Goal: Information Seeking & Learning: Find specific fact

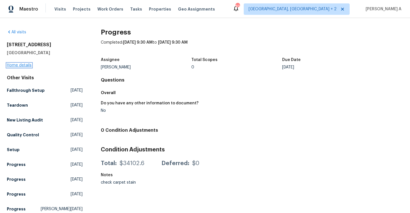
click at [26, 65] on link "Home details" at bounding box center [19, 65] width 25 height 4
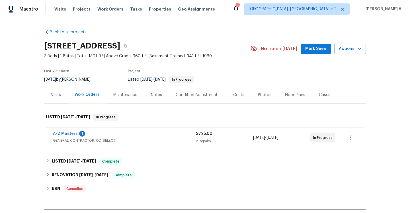
click at [161, 141] on span "GENERAL_CONTRACTOR, OD_SELECT" at bounding box center [124, 140] width 143 height 6
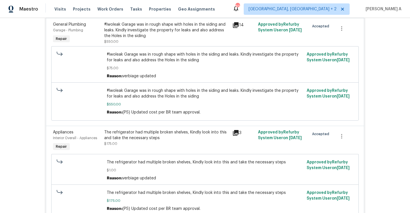
scroll to position [118, 0]
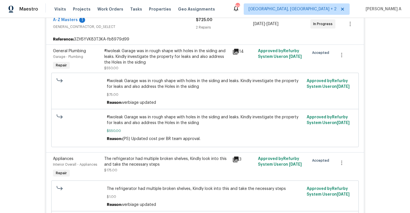
click at [188, 57] on div "#lwoleak Garage was in rough shape with holes in the siding and leaks. Kindly i…" at bounding box center [166, 56] width 125 height 17
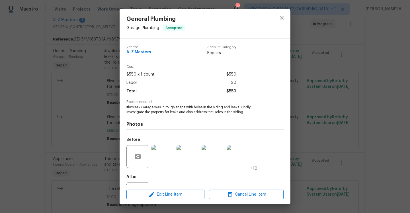
scroll to position [26, 0]
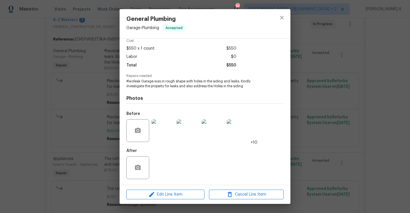
click at [326, 88] on div "General Plumbing Garage - Plumbing Accepted Vendor A-Z Masters Account Category…" at bounding box center [205, 106] width 410 height 213
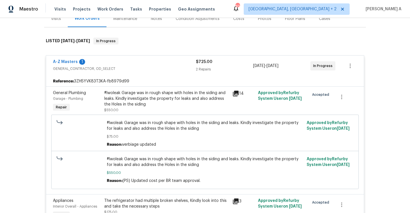
scroll to position [69, 0]
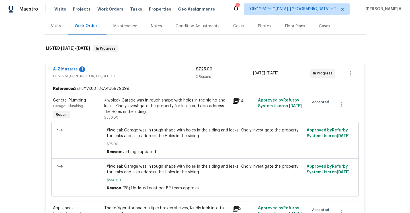
click at [61, 28] on div "Visits" at bounding box center [56, 26] width 24 height 17
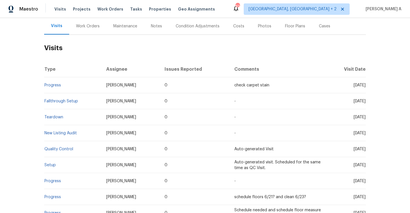
scroll to position [68, 0]
click at [51, 85] on link "Progress" at bounding box center [52, 85] width 17 height 4
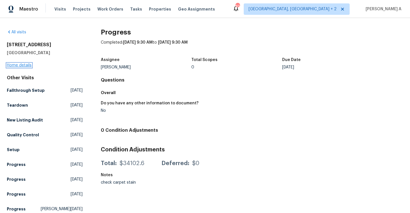
click at [27, 66] on link "Home details" at bounding box center [19, 65] width 25 height 4
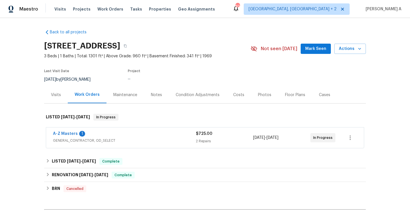
click at [139, 142] on span "GENERAL_CONTRACTOR, OD_SELECT" at bounding box center [124, 140] width 143 height 6
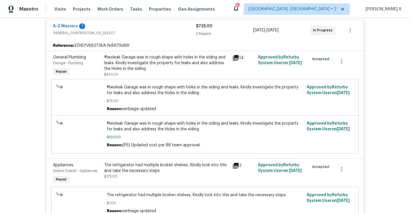
scroll to position [115, 0]
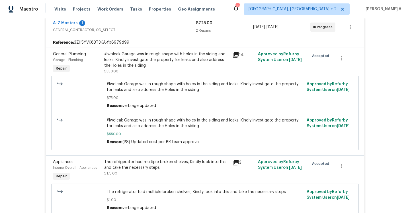
click at [183, 60] on div "#lwoleak Garage was in rough shape with holes in the siding and leaks. Kindly i…" at bounding box center [166, 59] width 125 height 17
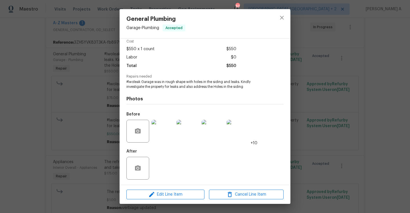
scroll to position [26, 0]
click at [164, 125] on img at bounding box center [162, 130] width 23 height 23
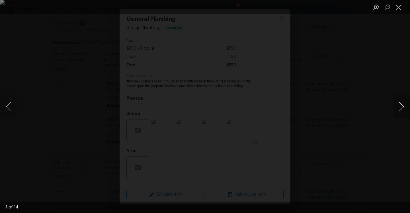
click at [405, 107] on button "Next image" at bounding box center [401, 106] width 17 height 23
click at [404, 107] on button "Next image" at bounding box center [401, 106] width 17 height 23
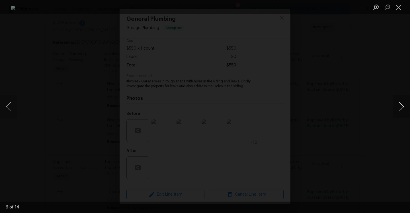
click at [404, 107] on button "Next image" at bounding box center [401, 106] width 17 height 23
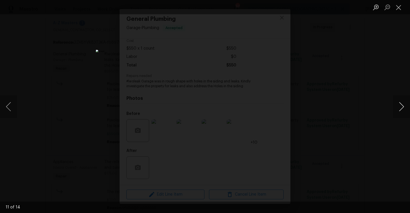
click at [404, 107] on button "Next image" at bounding box center [401, 106] width 17 height 23
click at [373, 85] on div "Lightbox" at bounding box center [205, 106] width 410 height 213
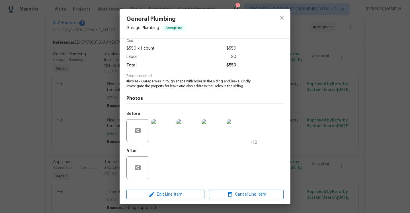
click at [369, 86] on div "General Plumbing Garage - Plumbing Accepted Vendor A-Z Masters Account Category…" at bounding box center [205, 106] width 410 height 213
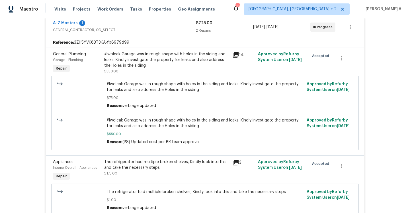
click at [226, 158] on div "The refrigerator had multiple broken shelves, Kindly look into this and take th…" at bounding box center [166, 170] width 128 height 26
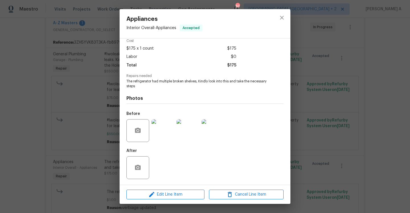
click at [169, 133] on img at bounding box center [162, 130] width 23 height 23
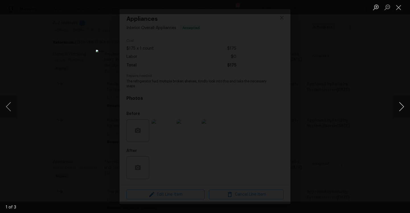
click at [398, 108] on button "Next image" at bounding box center [401, 106] width 17 height 23
click at [369, 95] on div "Lightbox" at bounding box center [205, 106] width 410 height 213
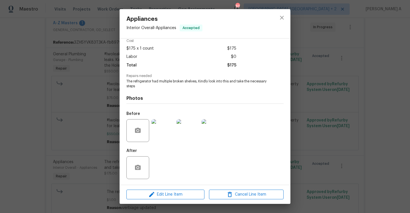
click at [359, 87] on div "Appliances Interior Overall - Appliances Accepted Vendor A-Z Masters Account Ca…" at bounding box center [205, 106] width 410 height 213
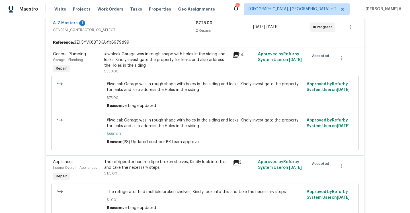
scroll to position [15, 0]
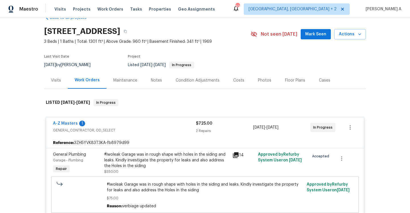
click at [67, 125] on span "A-Z Masters" at bounding box center [65, 123] width 25 height 6
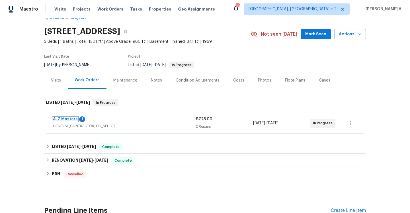
click at [66, 120] on link "A-Z Masters" at bounding box center [65, 119] width 25 height 4
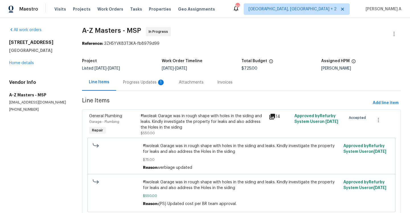
click at [150, 82] on div "Progress Updates 1" at bounding box center [144, 82] width 42 height 6
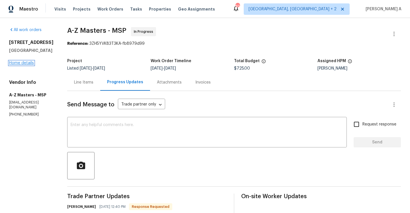
click at [32, 62] on link "Home details" at bounding box center [21, 63] width 25 height 4
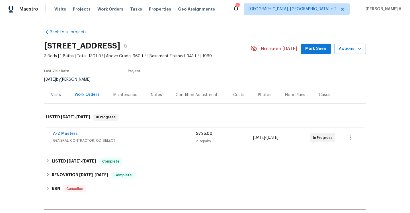
click at [60, 89] on div "Visits" at bounding box center [56, 94] width 24 height 17
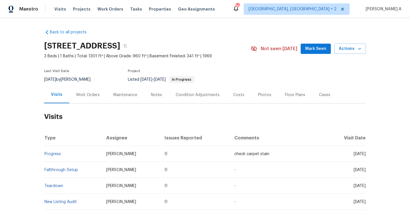
click at [84, 102] on div "Work Orders" at bounding box center [87, 94] width 37 height 17
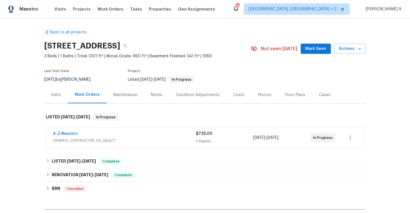
click at [99, 136] on div "A-Z Masters" at bounding box center [124, 134] width 143 height 7
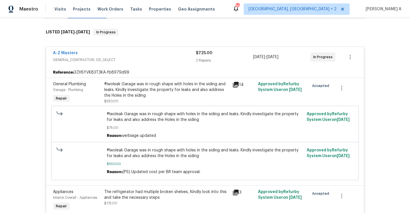
scroll to position [90, 0]
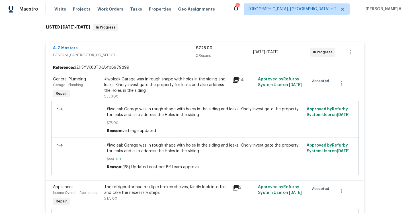
click at [161, 91] on div "#lwoleak Garage was in rough shape with holes in the siding and leaks. Kindly i…" at bounding box center [166, 84] width 125 height 17
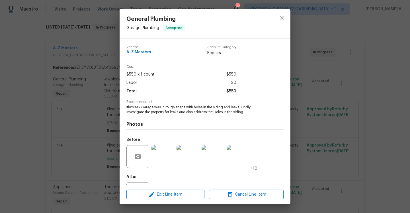
scroll to position [26, 0]
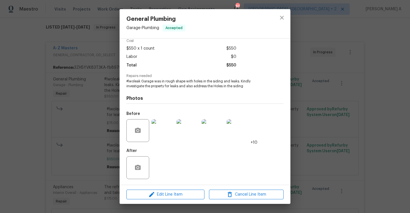
click at [93, 125] on div "General Plumbing Garage - Plumbing Accepted Vendor A-Z Masters Account Category…" at bounding box center [205, 106] width 410 height 213
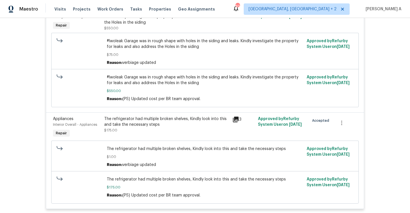
scroll to position [172, 0]
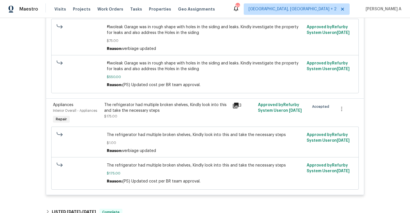
click at [124, 114] on div "The refrigerator had multiple broken shelves, Kindly look into this and take th…" at bounding box center [166, 110] width 125 height 17
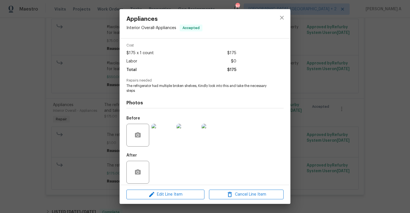
scroll to position [26, 0]
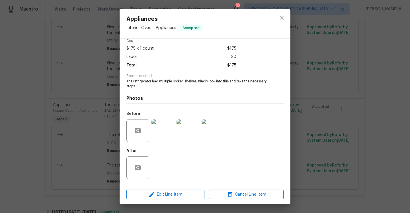
click at [82, 121] on div "Appliances Interior Overall - Appliances Accepted Vendor A-Z Masters Account Ca…" at bounding box center [205, 106] width 410 height 213
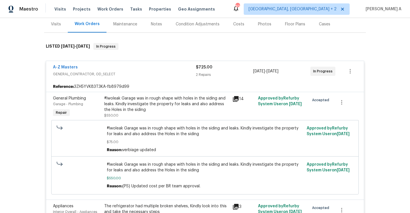
click at [83, 70] on div "A-Z Masters" at bounding box center [124, 67] width 143 height 7
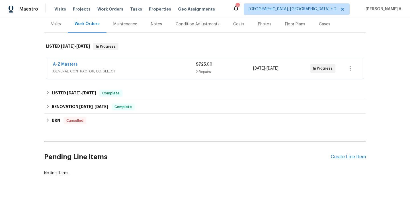
scroll to position [70, 0]
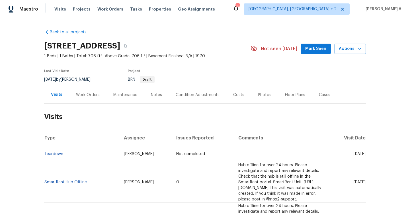
click at [93, 96] on div "Work Orders" at bounding box center [88, 95] width 24 height 6
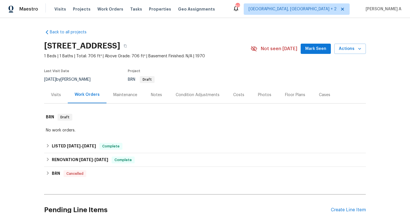
click at [59, 98] on div "Visits" at bounding box center [56, 94] width 24 height 17
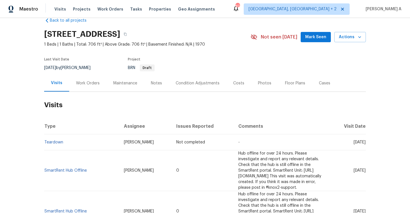
scroll to position [21, 0]
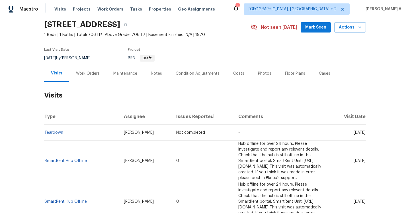
click at [97, 76] on div "Work Orders" at bounding box center [88, 74] width 24 height 6
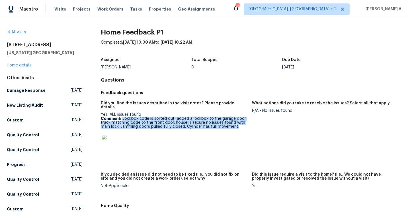
drag, startPoint x: 122, startPoint y: 115, endPoint x: 241, endPoint y: 122, distance: 118.6
click at [241, 122] on p "Comment: Lockbox code is sorted out, added a lockbox to the garage door track m…" at bounding box center [174, 122] width 147 height 12
copy p "Lockbox code is sorted out, added a lockbox to the garage door track matching c…"
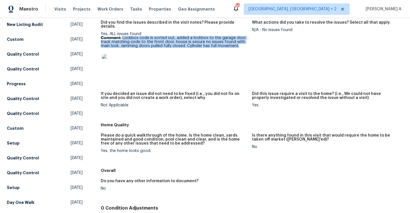
scroll to position [145, 0]
